Goal: Information Seeking & Learning: Learn about a topic

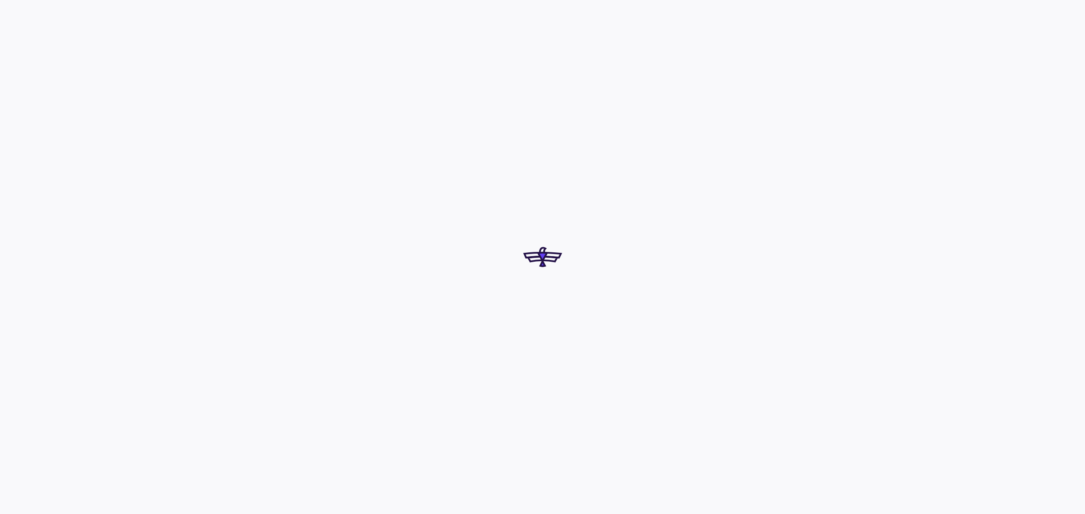
drag, startPoint x: 510, startPoint y: 356, endPoint x: 429, endPoint y: 236, distance: 144.7
click at [429, 236] on div at bounding box center [542, 257] width 1085 height 514
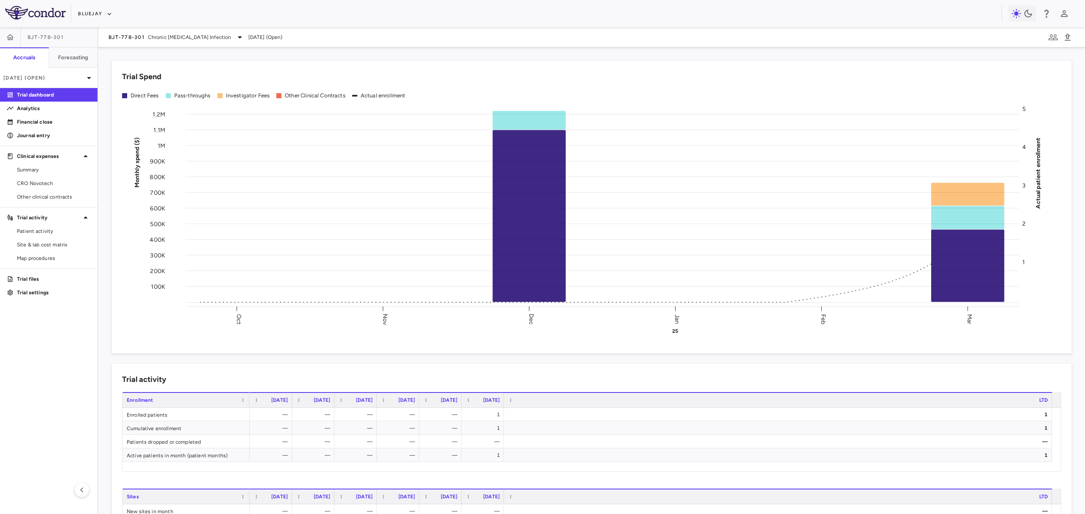
click at [90, 5] on div "Bluejay" at bounding box center [542, 13] width 1085 height 27
click at [90, 8] on button "Bluejay" at bounding box center [95, 14] width 34 height 14
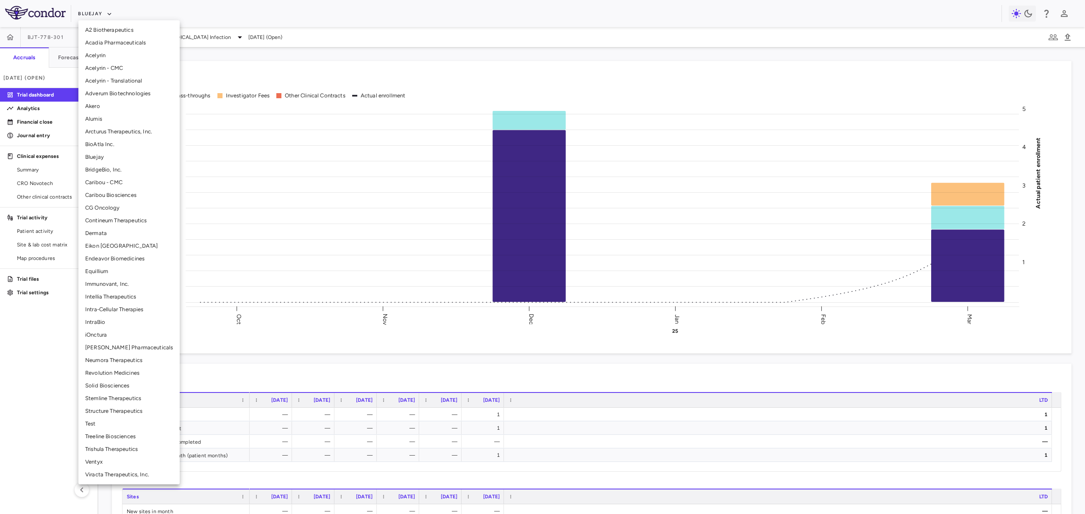
click at [124, 138] on li "BioAtla Inc." at bounding box center [128, 144] width 101 height 13
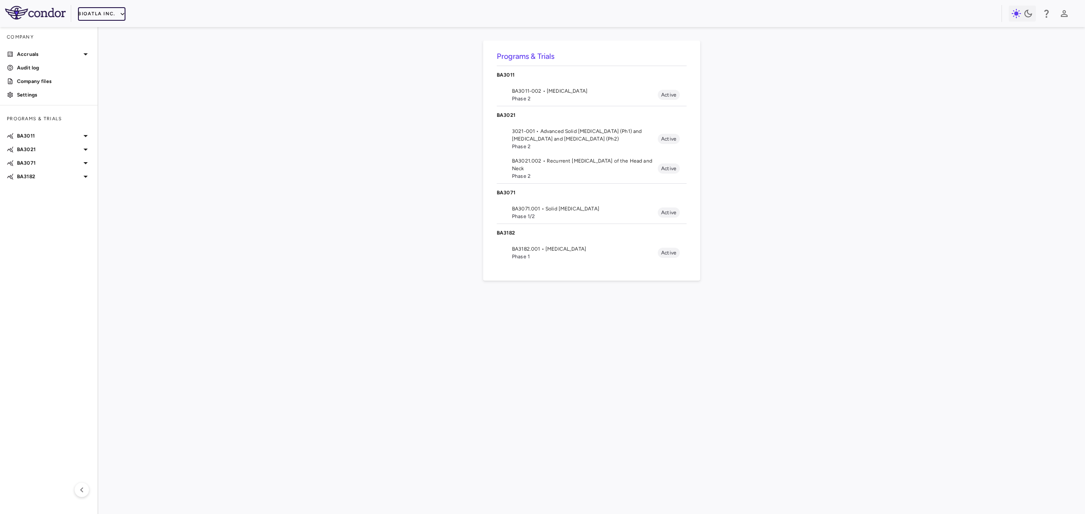
click at [108, 12] on button "BioAtla Inc." at bounding box center [101, 14] width 47 height 14
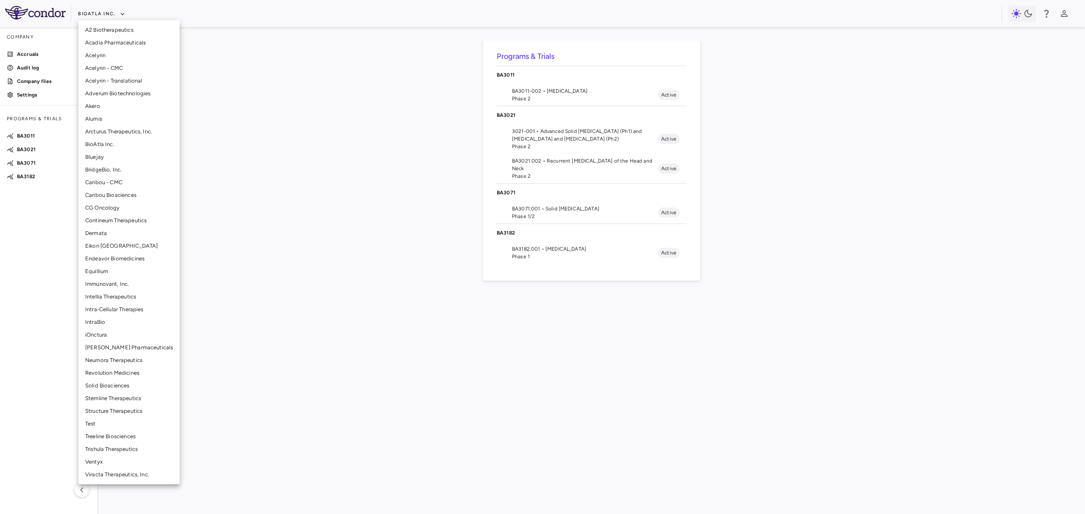
click at [115, 127] on li "Arcturus Therapeutics, Inc." at bounding box center [128, 131] width 101 height 13
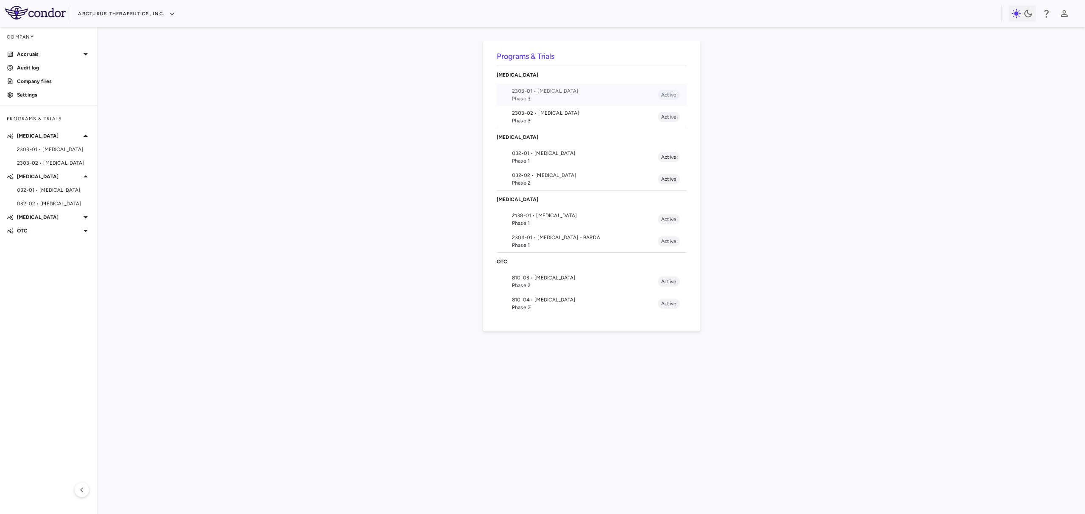
click at [564, 94] on span "2303-01 • [MEDICAL_DATA]" at bounding box center [585, 91] width 146 height 8
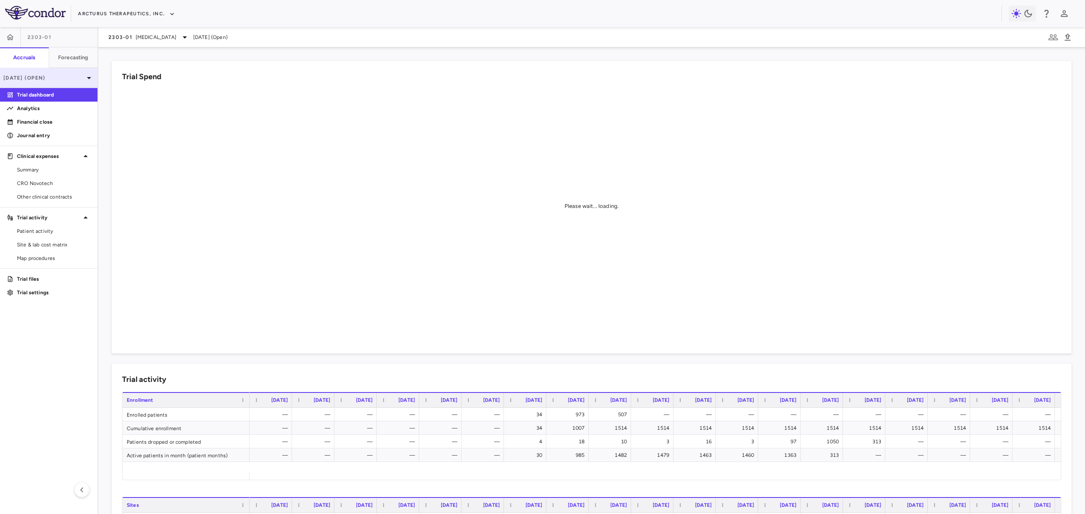
click at [67, 81] on p "[DATE] (Open)" at bounding box center [43, 78] width 81 height 8
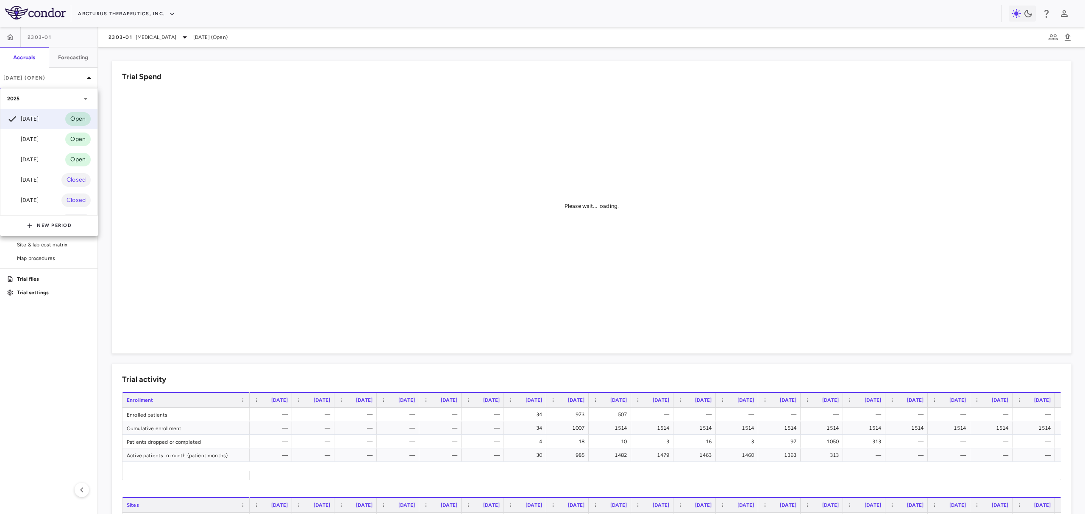
click at [124, 16] on div at bounding box center [542, 257] width 1085 height 514
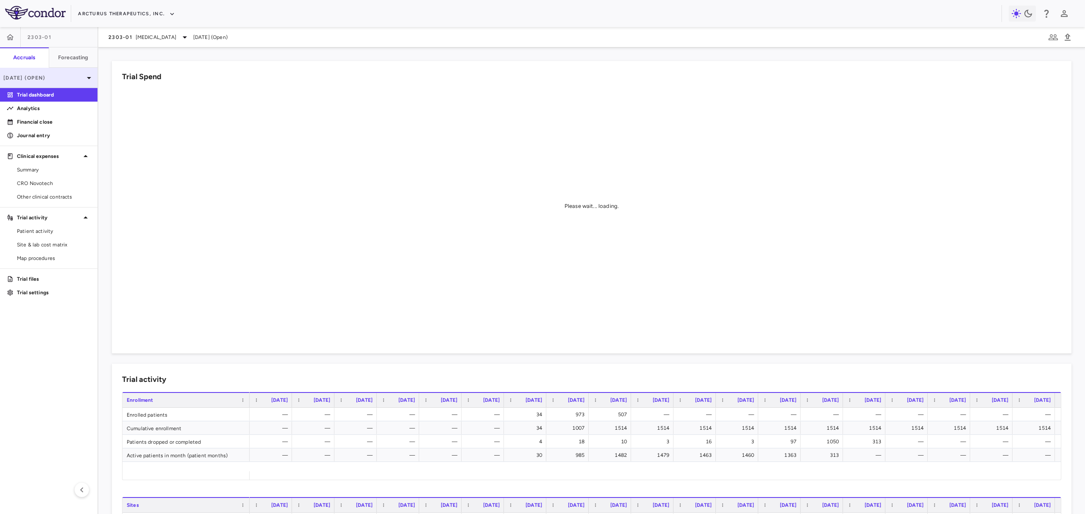
click at [71, 75] on p "[DATE] (Open)" at bounding box center [43, 78] width 81 height 8
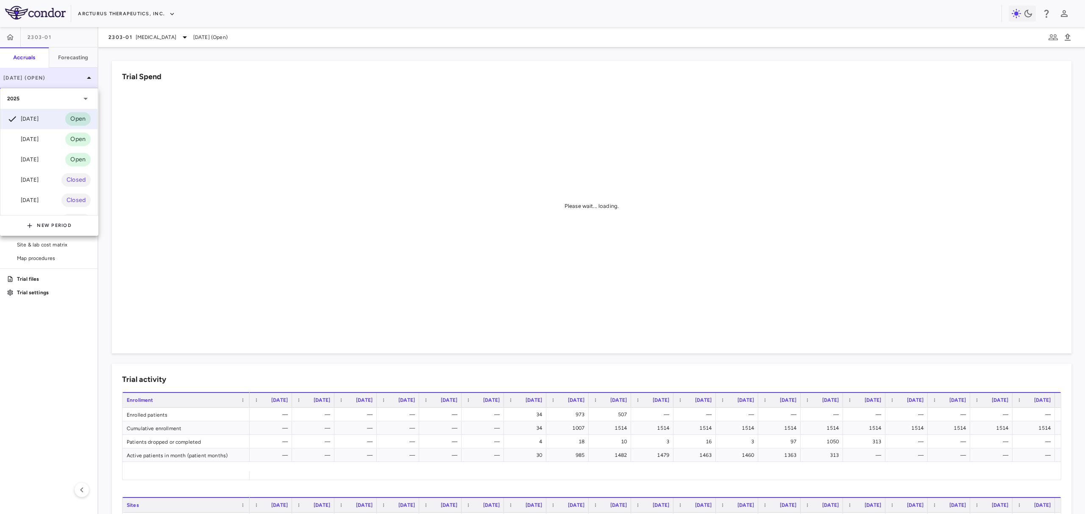
click at [71, 75] on div at bounding box center [542, 257] width 1085 height 514
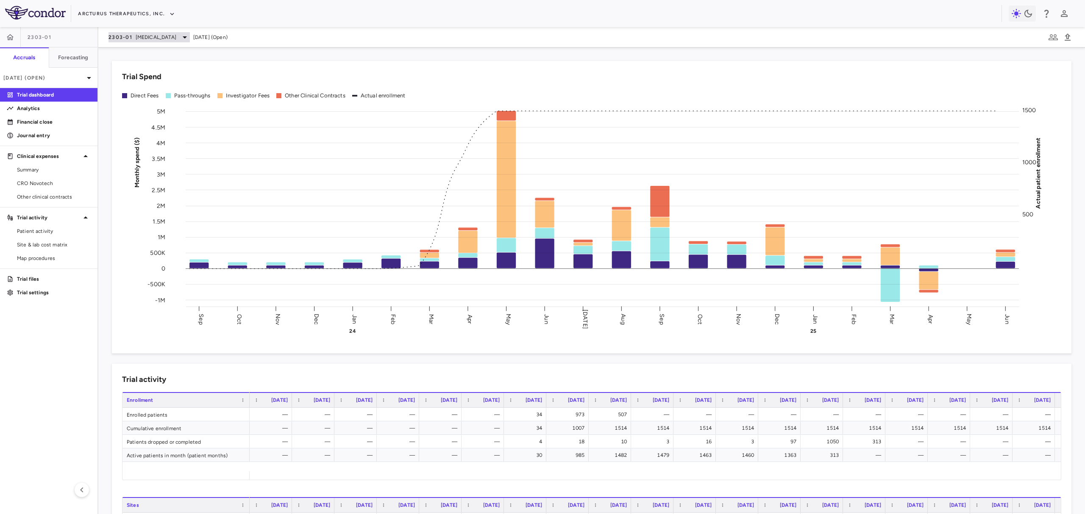
click at [149, 37] on span "[MEDICAL_DATA]" at bounding box center [156, 37] width 41 height 8
click at [147, 106] on span "Phase 3" at bounding box center [165, 105] width 83 height 8
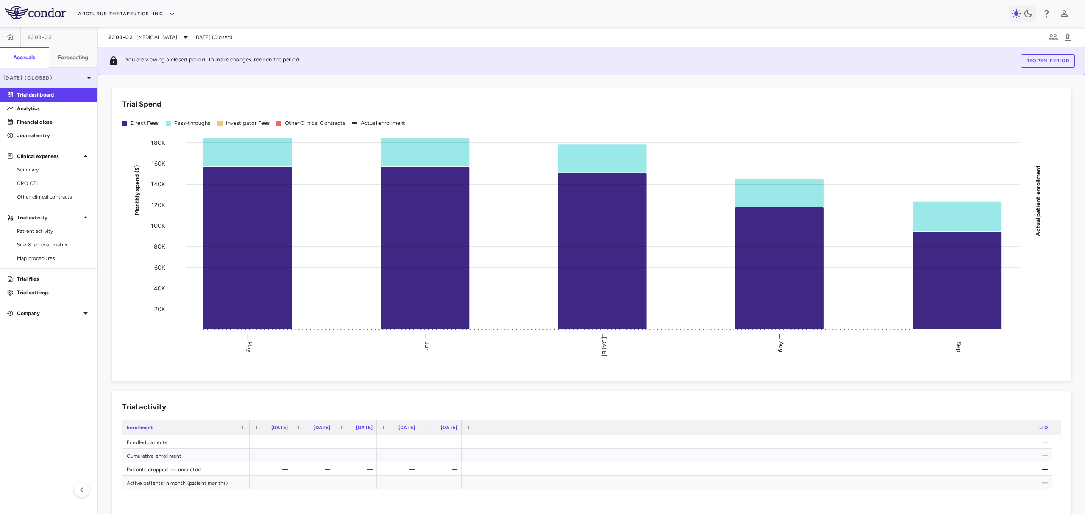
click at [87, 80] on icon at bounding box center [89, 78] width 10 height 10
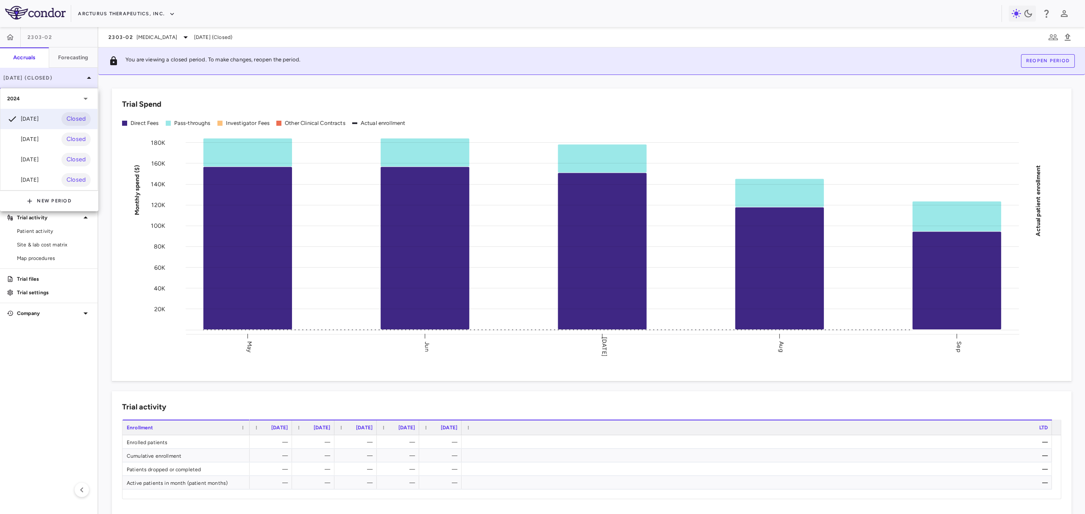
click at [87, 80] on div at bounding box center [542, 257] width 1085 height 514
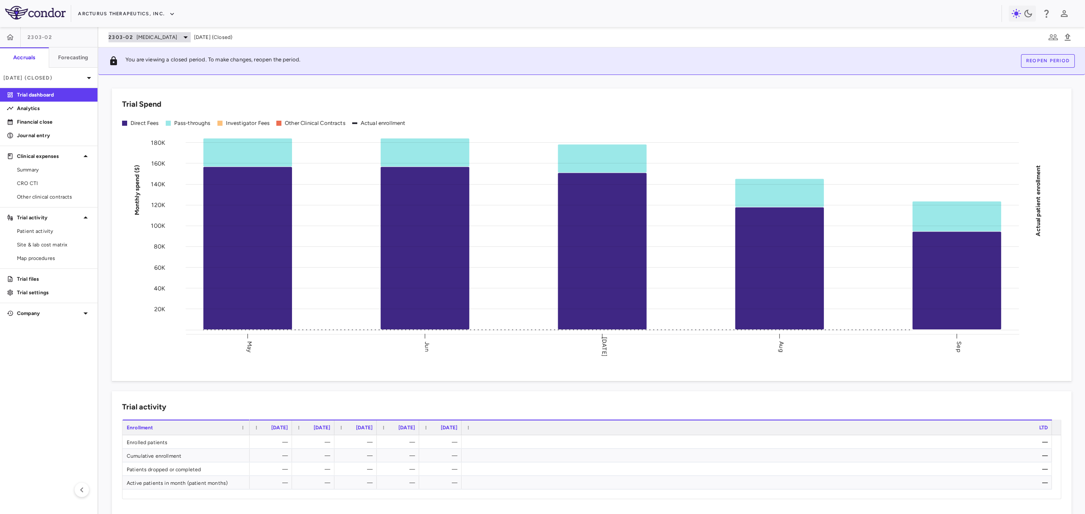
click at [134, 39] on div "2303-02 [MEDICAL_DATA]" at bounding box center [149, 37] width 82 height 10
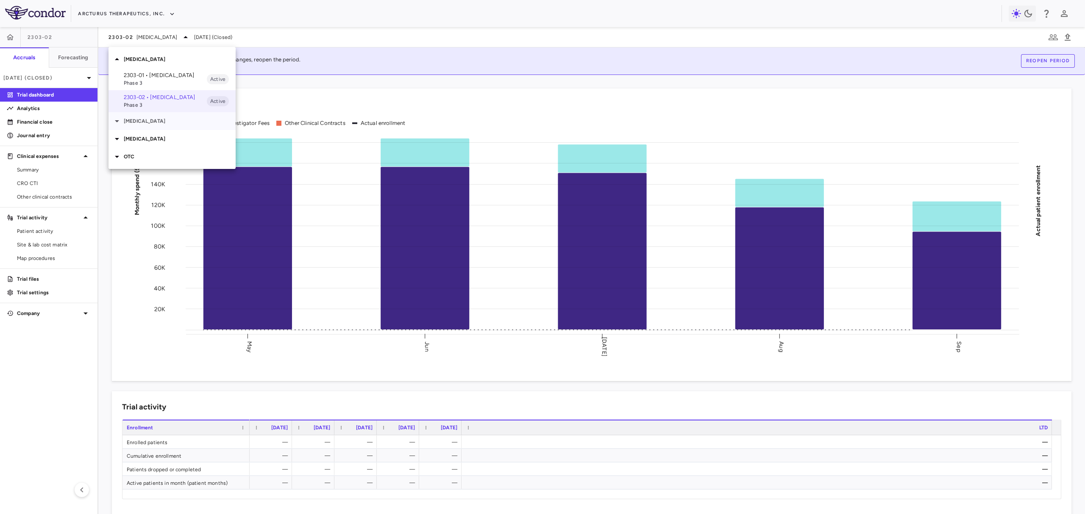
click at [140, 125] on p "[MEDICAL_DATA]" at bounding box center [180, 121] width 112 height 8
click at [139, 144] on span "Phase 1" at bounding box center [165, 145] width 83 height 8
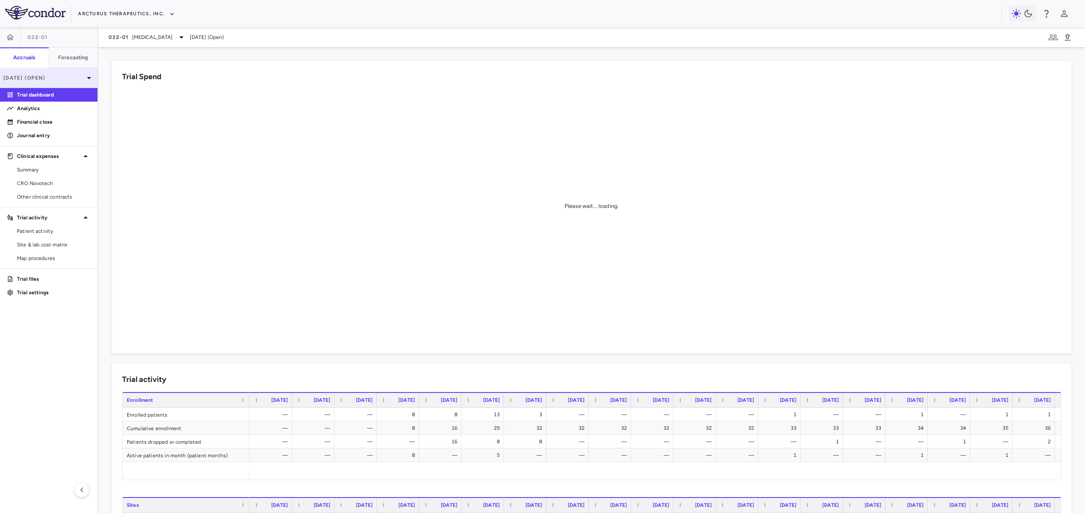
click at [63, 83] on div "[DATE] (Open)" at bounding box center [48, 78] width 97 height 20
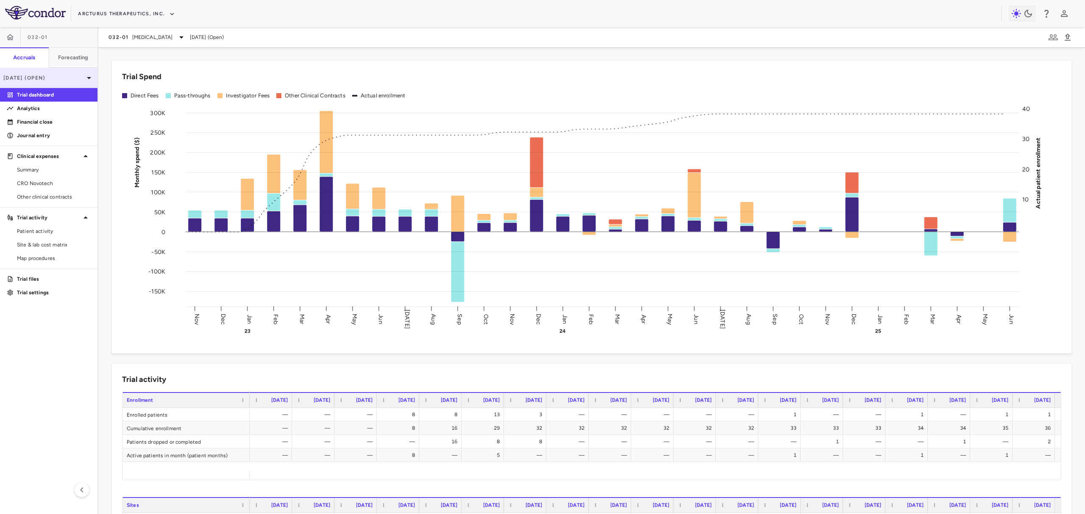
click at [66, 85] on div "[DATE] (Open)" at bounding box center [48, 78] width 97 height 20
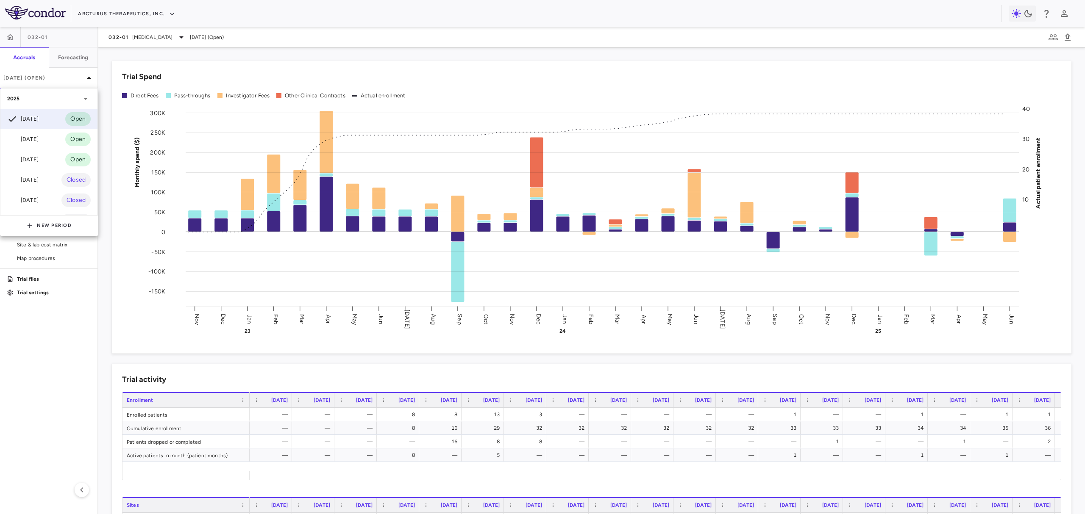
click at [134, 37] on div at bounding box center [542, 257] width 1085 height 514
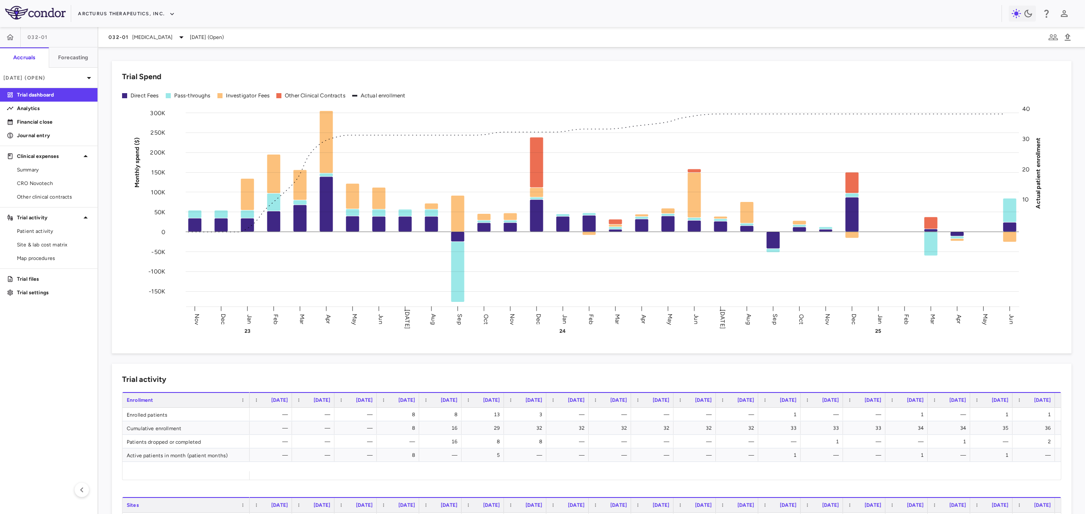
click at [139, 36] on div "2025 [DATE] Open [DATE] Open [DATE] Open [DATE] Closed [DATE] Closed [DATE] Clo…" at bounding box center [542, 257] width 1085 height 514
click at [139, 36] on span "[MEDICAL_DATA]" at bounding box center [152, 37] width 41 height 8
click at [137, 120] on span "Phase 2" at bounding box center [165, 123] width 83 height 8
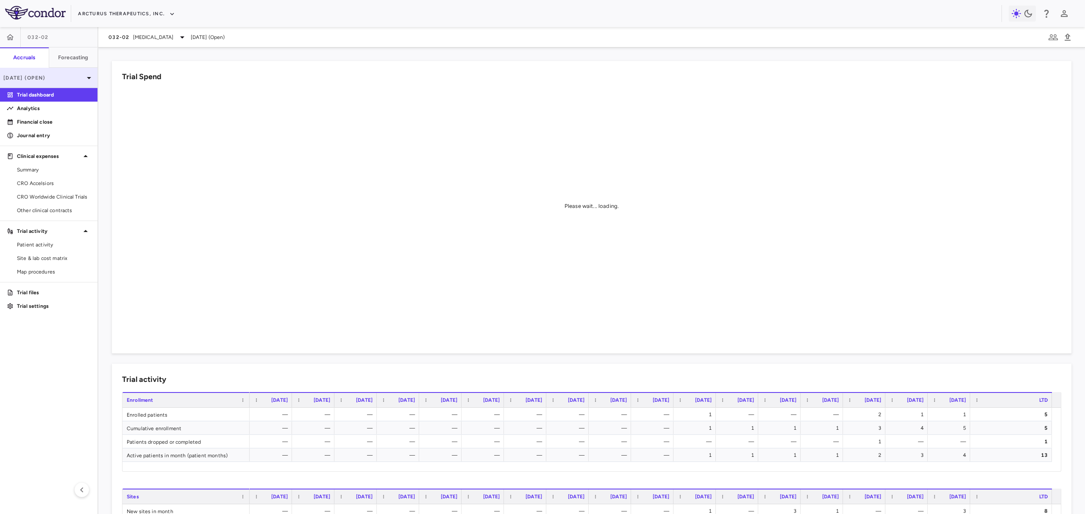
click at [80, 77] on p "[DATE] (Open)" at bounding box center [43, 78] width 81 height 8
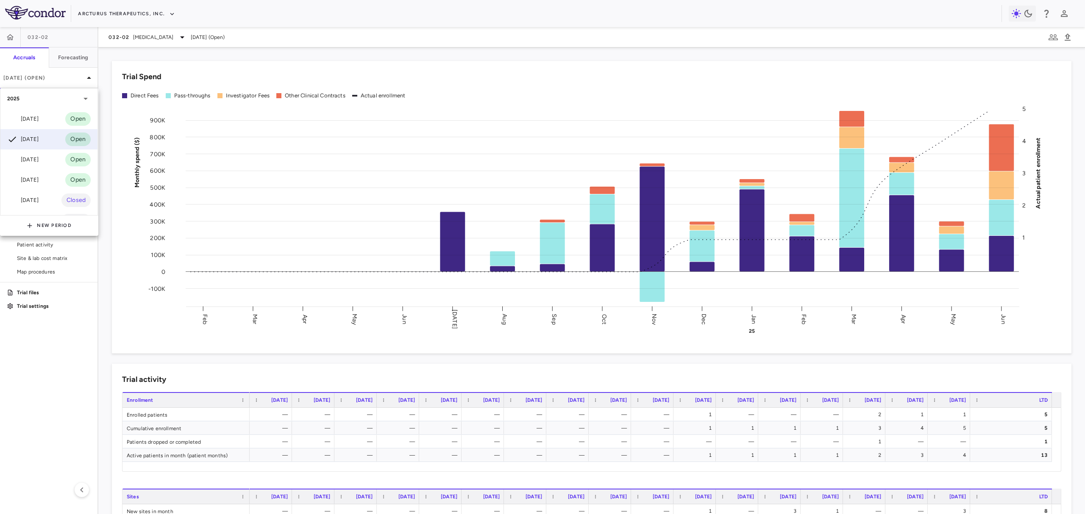
click at [173, 36] on div at bounding box center [542, 257] width 1085 height 514
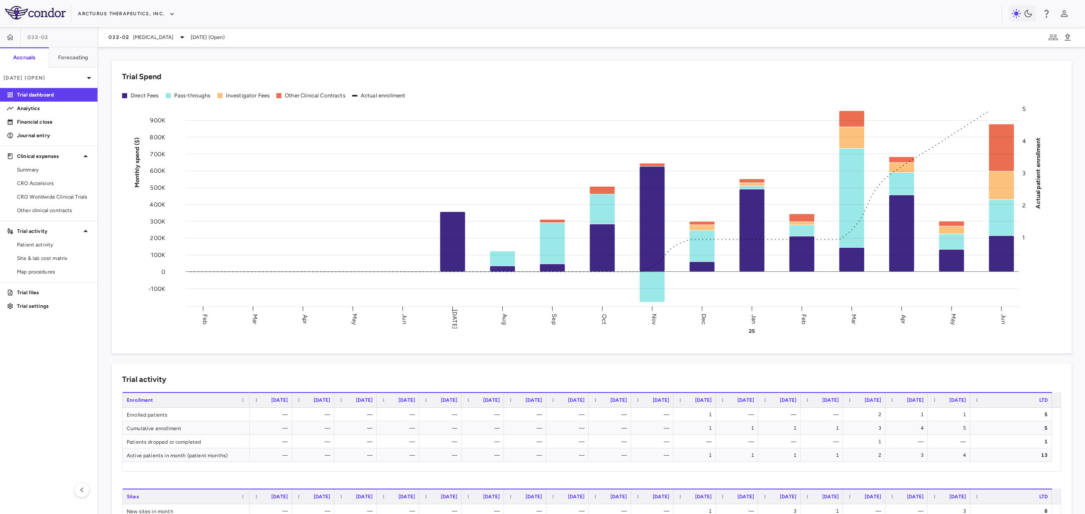
click at [166, 36] on div "2025 [DATE] Open [DATE] Open [DATE] Open [DATE] Open [DATE] Closed [DATE] Close…" at bounding box center [542, 257] width 1085 height 514
click at [166, 36] on span "[MEDICAL_DATA]" at bounding box center [153, 37] width 41 height 8
click at [156, 140] on p "[MEDICAL_DATA]" at bounding box center [180, 139] width 112 height 8
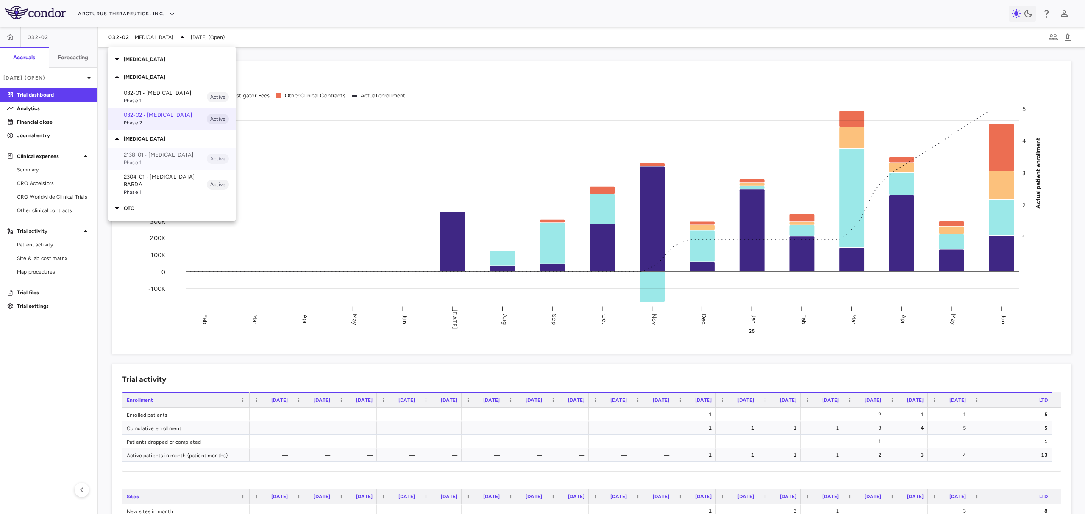
click at [149, 167] on div "2138-01 • [MEDICAL_DATA] Phase 1 Active" at bounding box center [171, 159] width 127 height 22
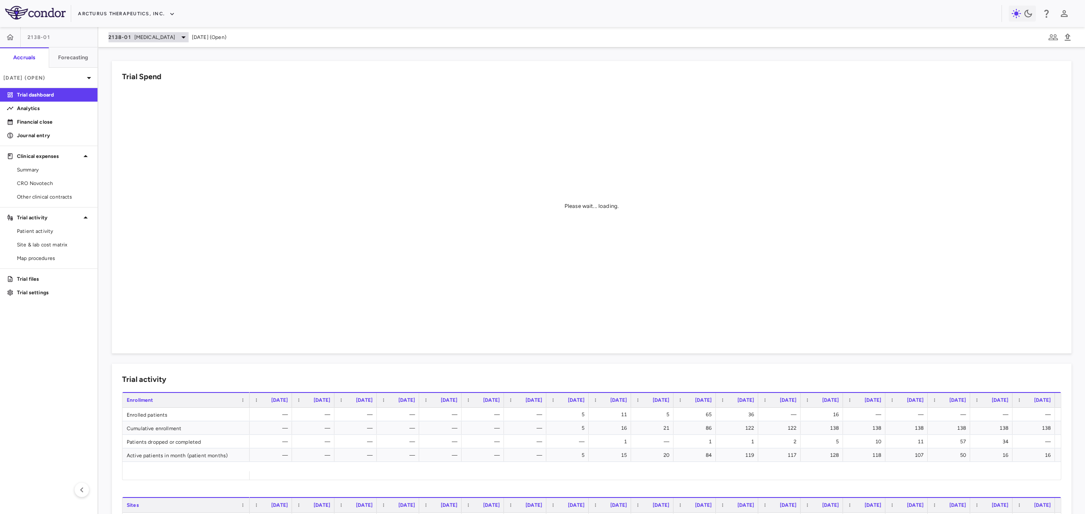
click at [158, 35] on div "2138-01 [MEDICAL_DATA]" at bounding box center [148, 37] width 80 height 10
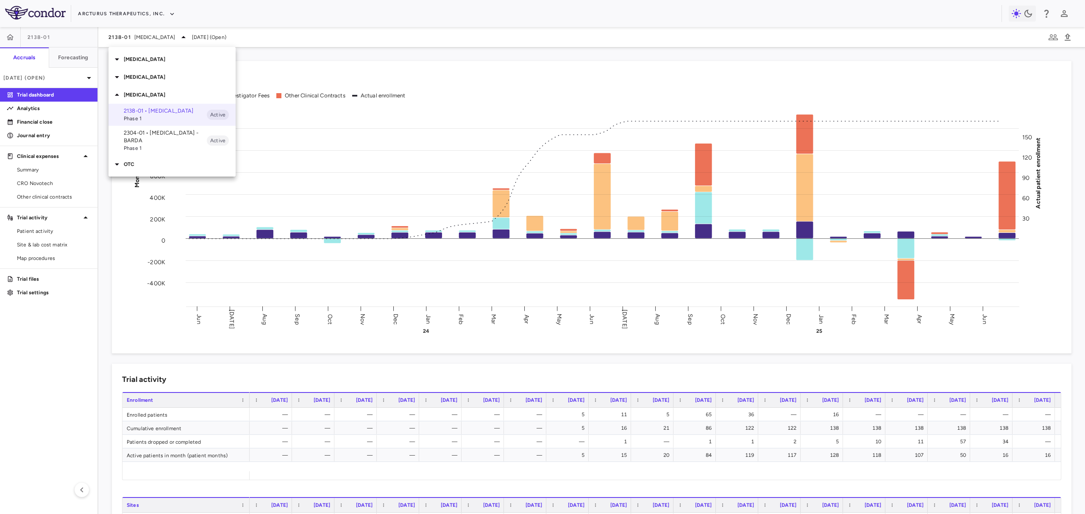
click at [68, 79] on div at bounding box center [542, 257] width 1085 height 514
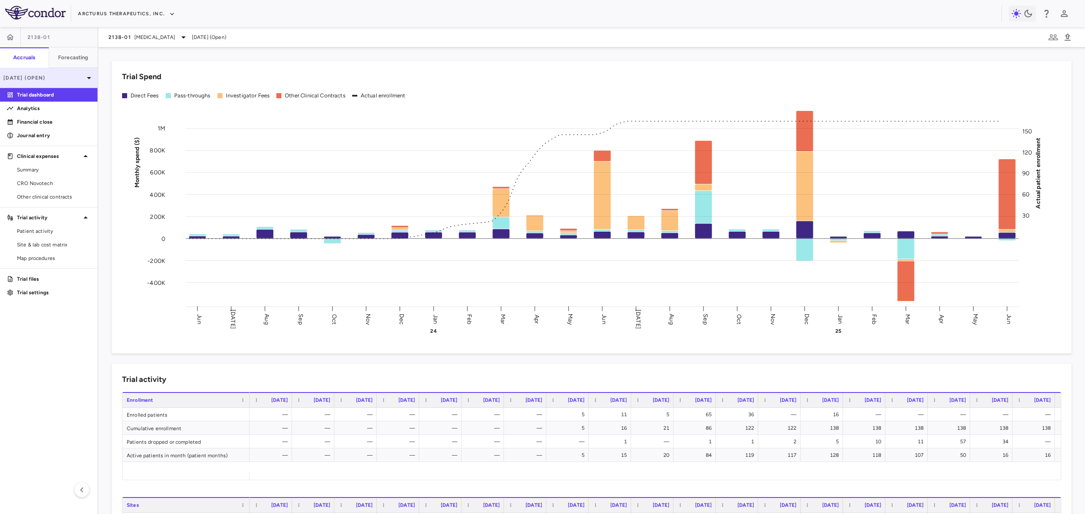
click at [71, 80] on p "[DATE] (Open)" at bounding box center [43, 78] width 81 height 8
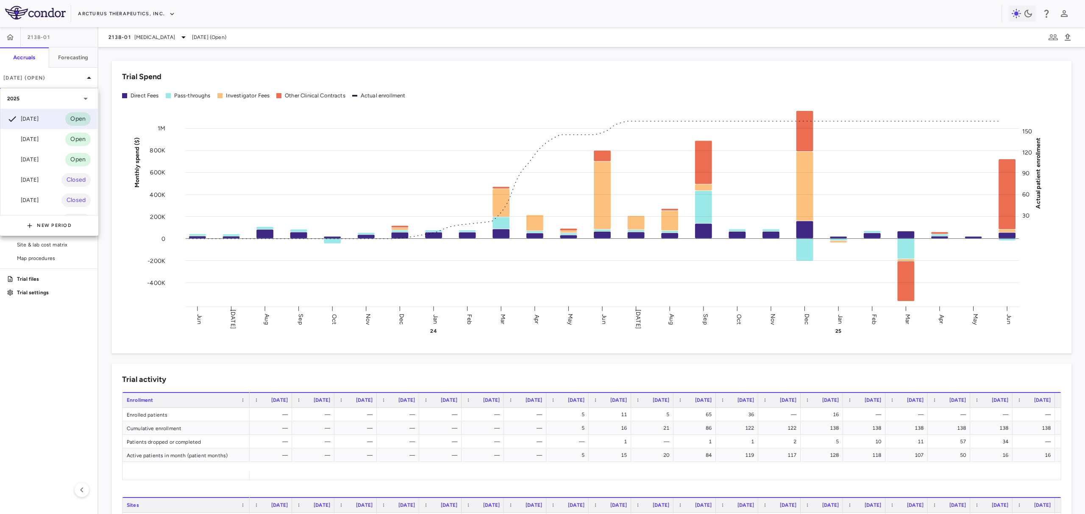
click at [129, 35] on div at bounding box center [542, 257] width 1085 height 514
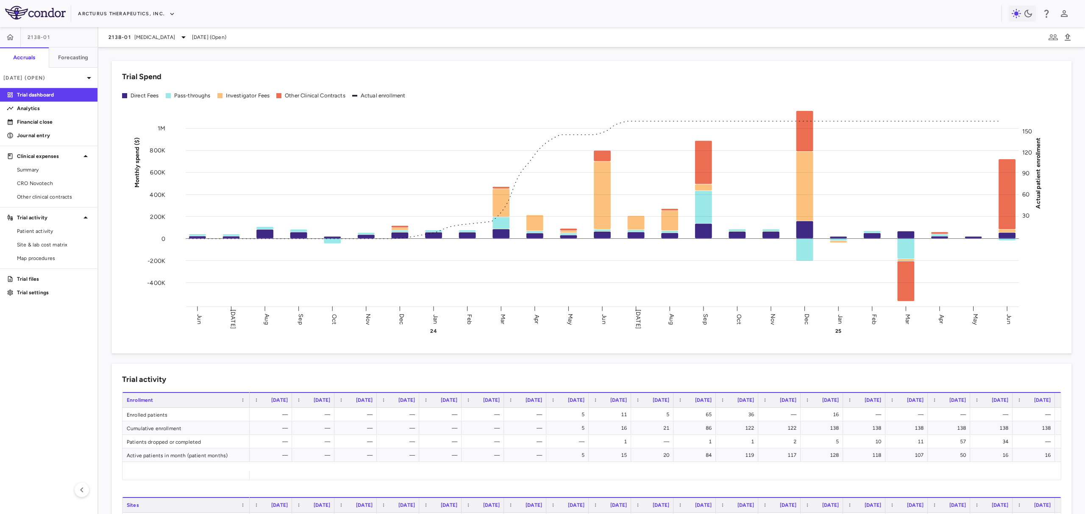
click at [141, 34] on div "2025 [DATE] Open [DATE] Open [DATE] Open [DATE] Closed [DATE] Closed [DATE] Clo…" at bounding box center [542, 257] width 1085 height 514
click at [141, 36] on span "[MEDICAL_DATA]" at bounding box center [154, 37] width 41 height 8
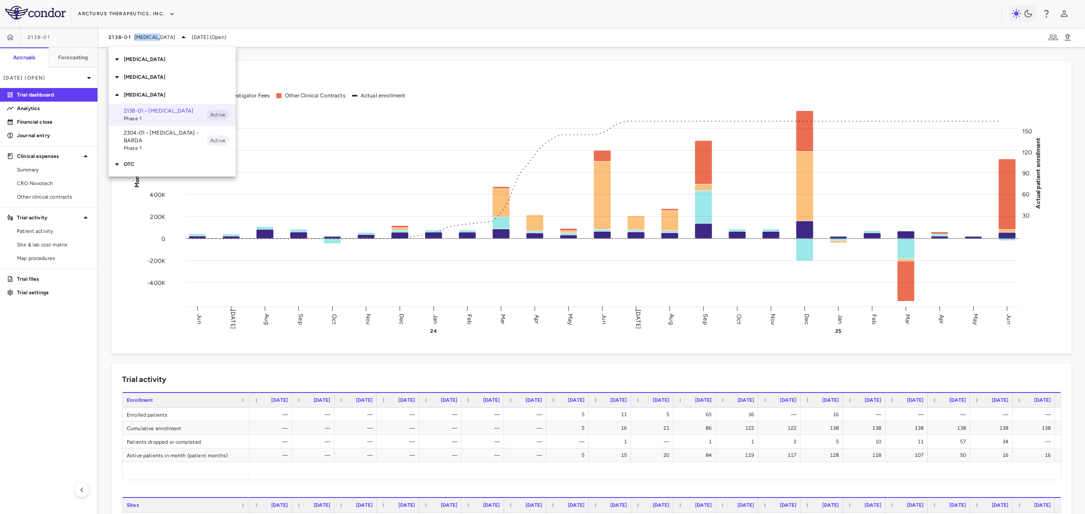
click at [149, 144] on span "Phase 1" at bounding box center [165, 148] width 83 height 8
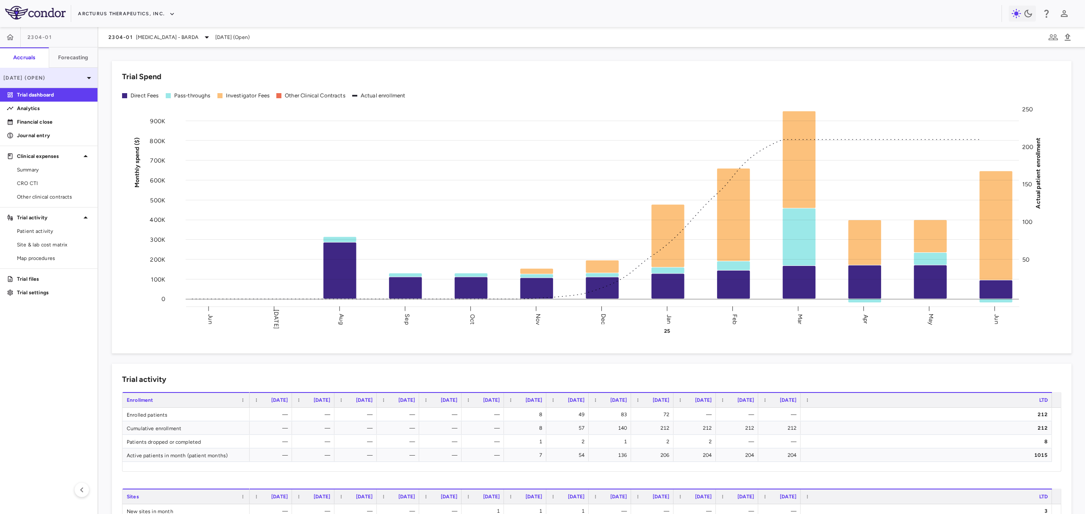
click at [65, 79] on p "[DATE] (Open)" at bounding box center [43, 78] width 81 height 8
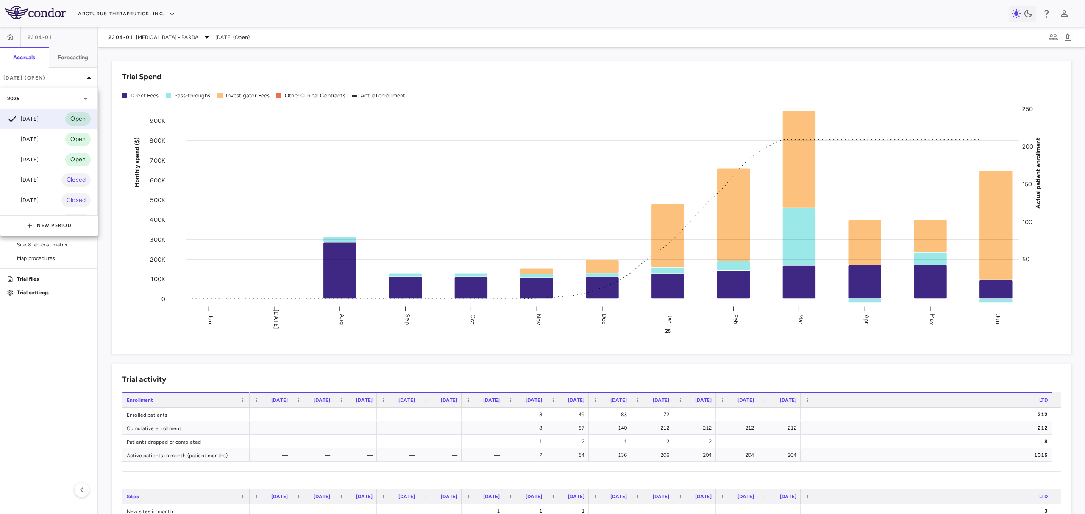
click at [155, 38] on div at bounding box center [542, 257] width 1085 height 514
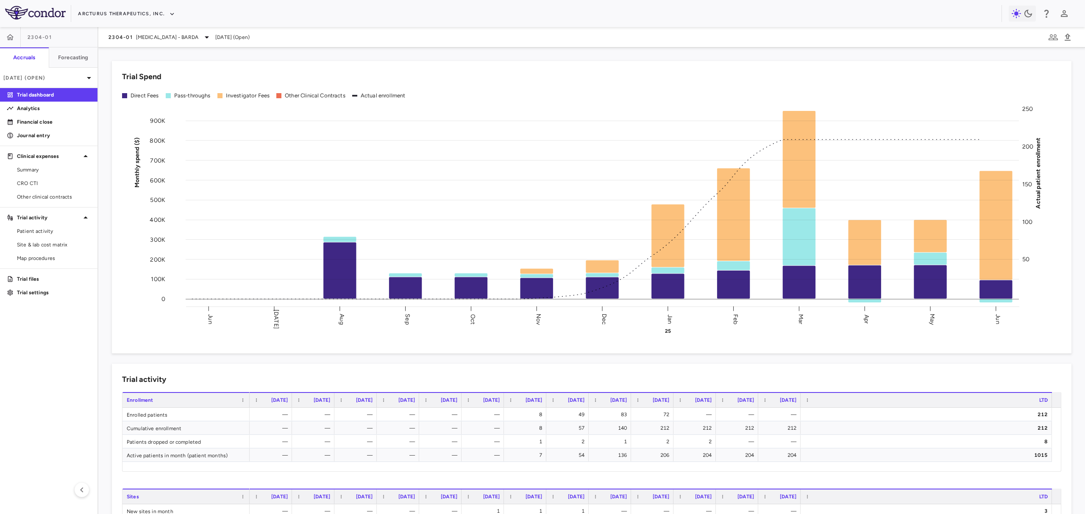
click at [155, 39] on div "2025 [DATE] Open [DATE] Open [DATE] Open [DATE] Closed [DATE] Closed [DATE] Clo…" at bounding box center [542, 257] width 1085 height 514
click at [155, 39] on span "[MEDICAL_DATA] - BARDA" at bounding box center [167, 37] width 62 height 8
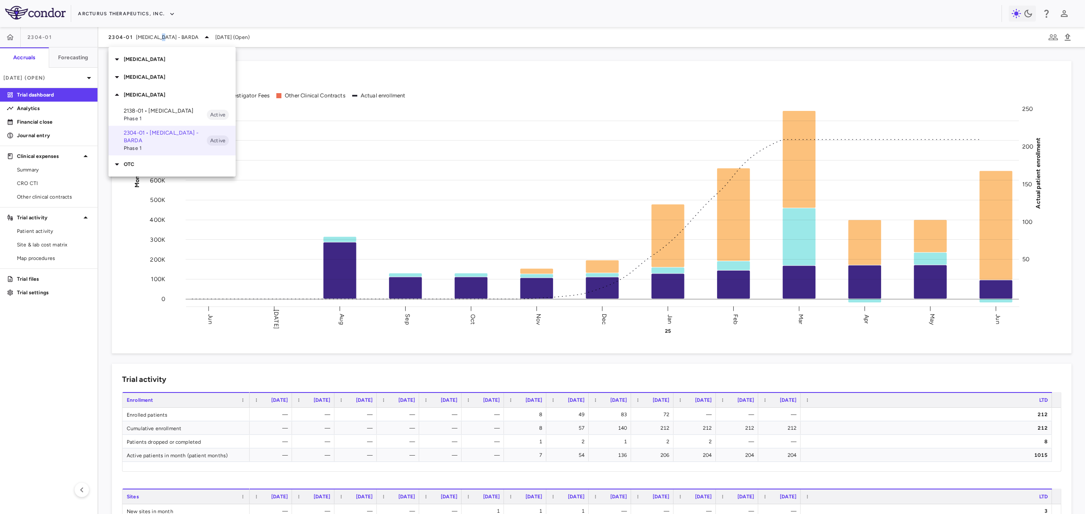
click at [139, 164] on div "OTC" at bounding box center [171, 164] width 127 height 18
click at [138, 177] on p "810-03 • [MEDICAL_DATA]" at bounding box center [165, 181] width 83 height 8
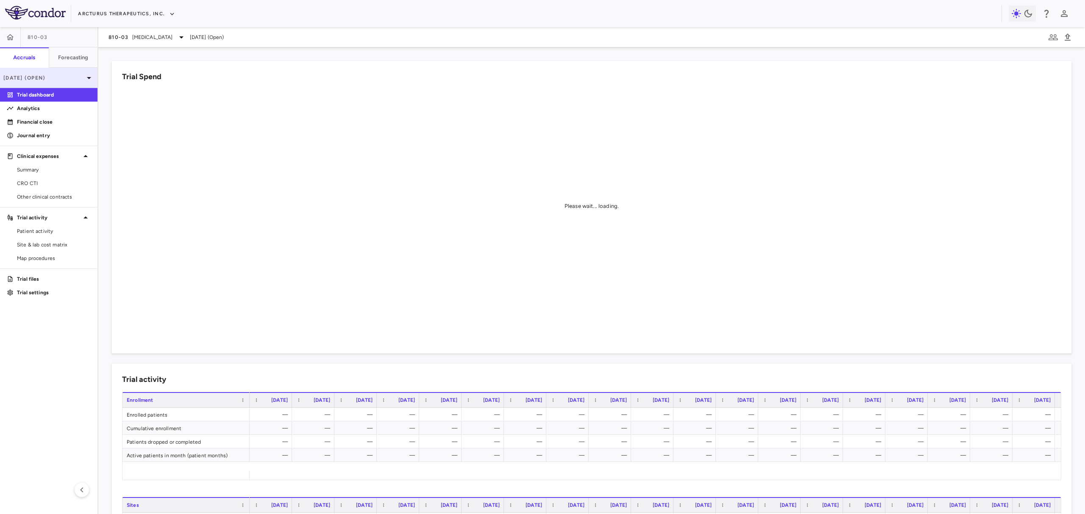
click at [54, 78] on p "[DATE] (Open)" at bounding box center [43, 78] width 81 height 8
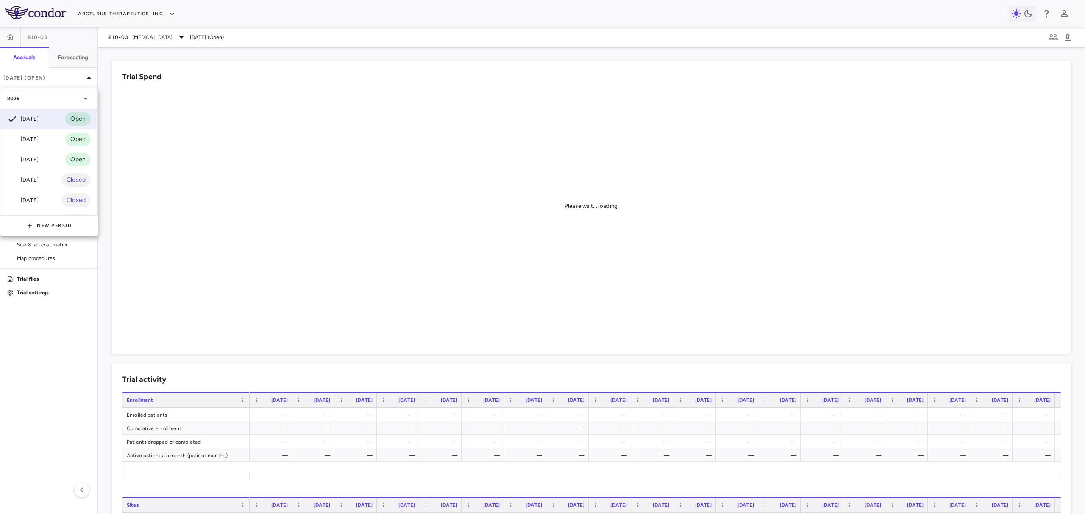
click at [158, 35] on div at bounding box center [542, 257] width 1085 height 514
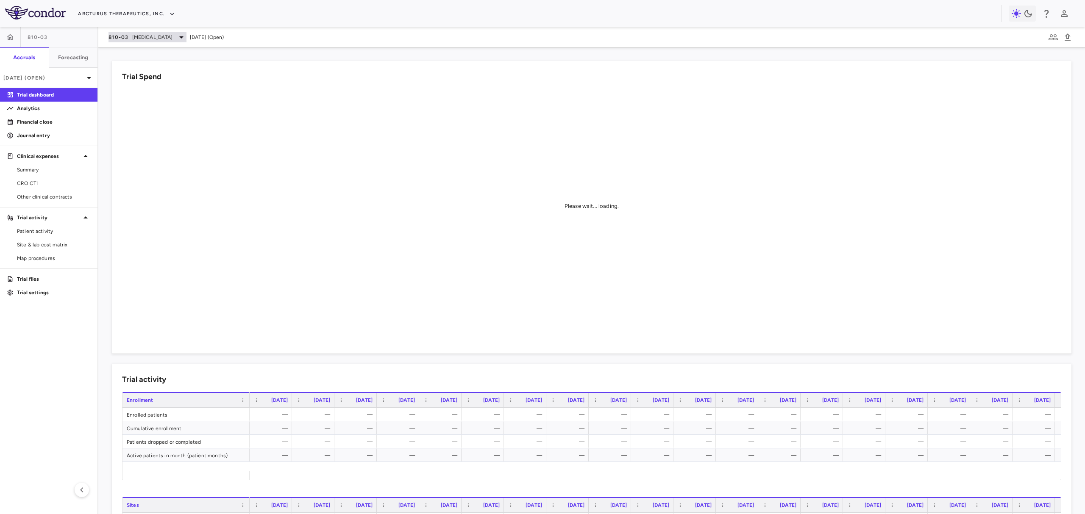
click at [160, 36] on span "[MEDICAL_DATA]" at bounding box center [152, 37] width 41 height 8
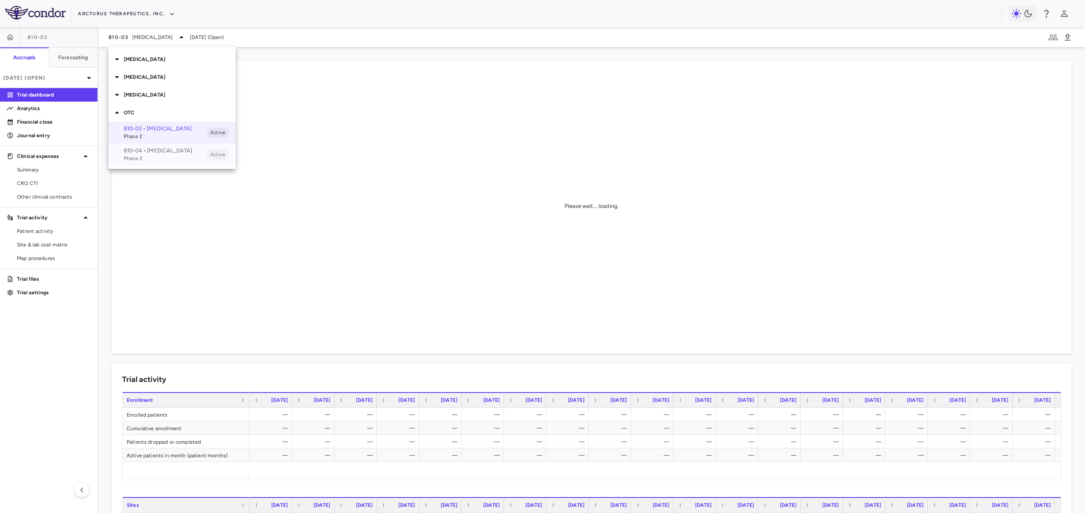
click at [162, 162] on span "Phase 2" at bounding box center [165, 159] width 83 height 8
